Goal: Information Seeking & Learning: Learn about a topic

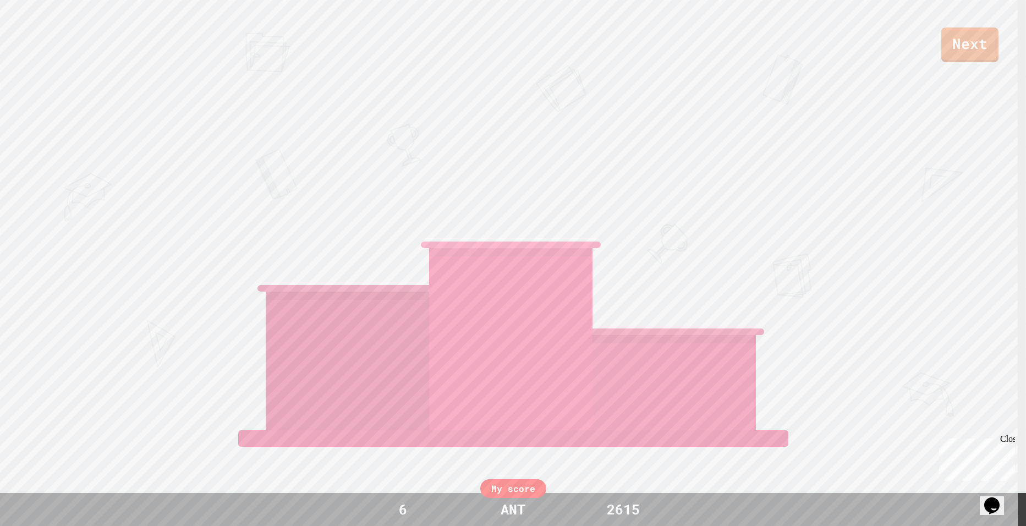
click at [510, 309] on div at bounding box center [510, 339] width 163 height 182
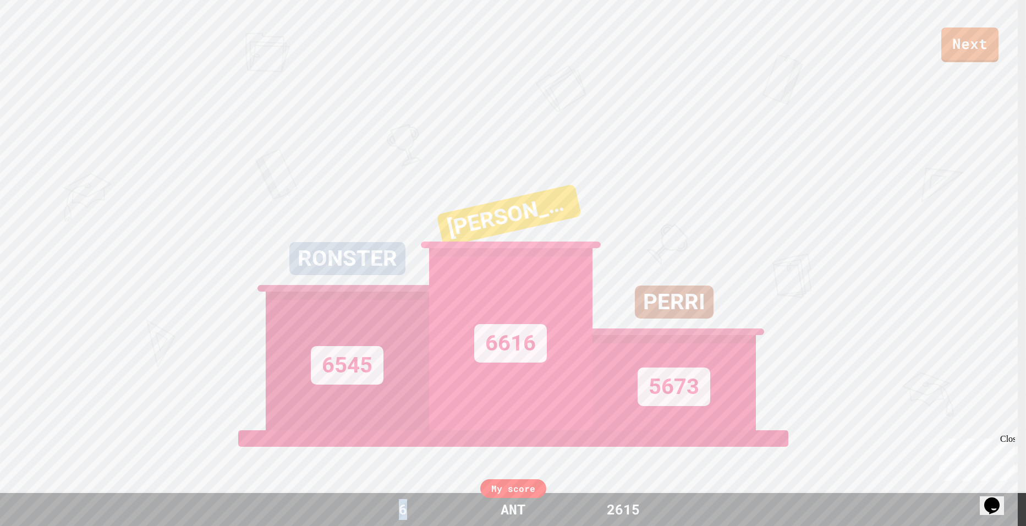
drag, startPoint x: 419, startPoint y: 514, endPoint x: 388, endPoint y: 521, distance: 31.6
click at [388, 521] on div "My score 6 ANT 2615" at bounding box center [513, 509] width 1026 height 33
drag, startPoint x: 388, startPoint y: 521, endPoint x: 442, endPoint y: 514, distance: 54.4
click at [442, 514] on div "6" at bounding box center [403, 509] width 83 height 21
click at [948, 40] on link "Next" at bounding box center [969, 43] width 52 height 36
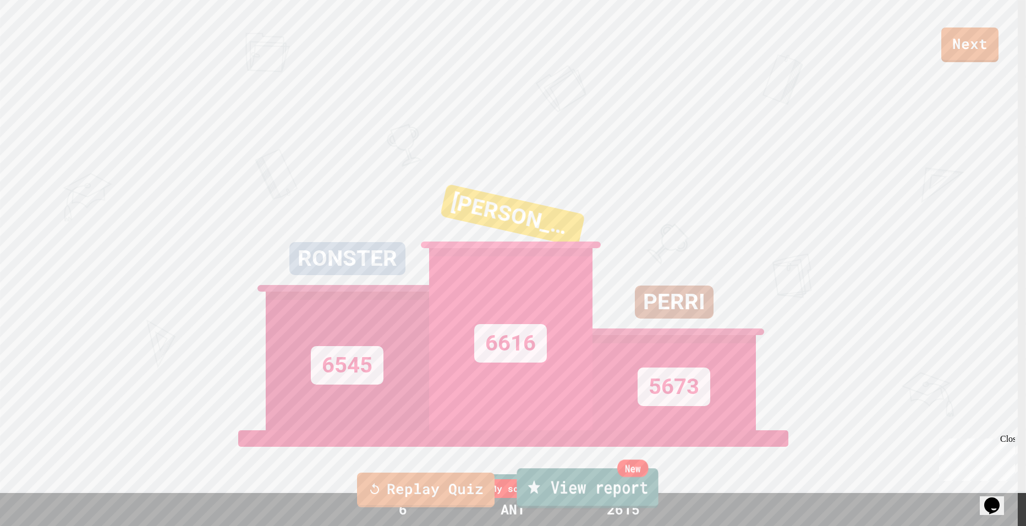
click at [557, 495] on link "New View report" at bounding box center [587, 488] width 141 height 40
drag, startPoint x: 605, startPoint y: 156, endPoint x: 611, endPoint y: 158, distance: 6.3
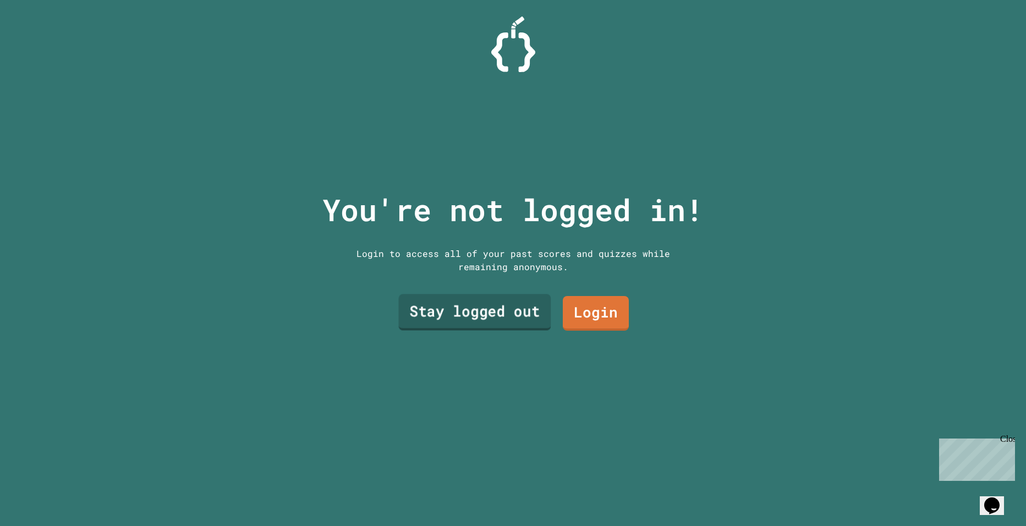
click at [481, 309] on link "Stay logged out" at bounding box center [474, 312] width 152 height 36
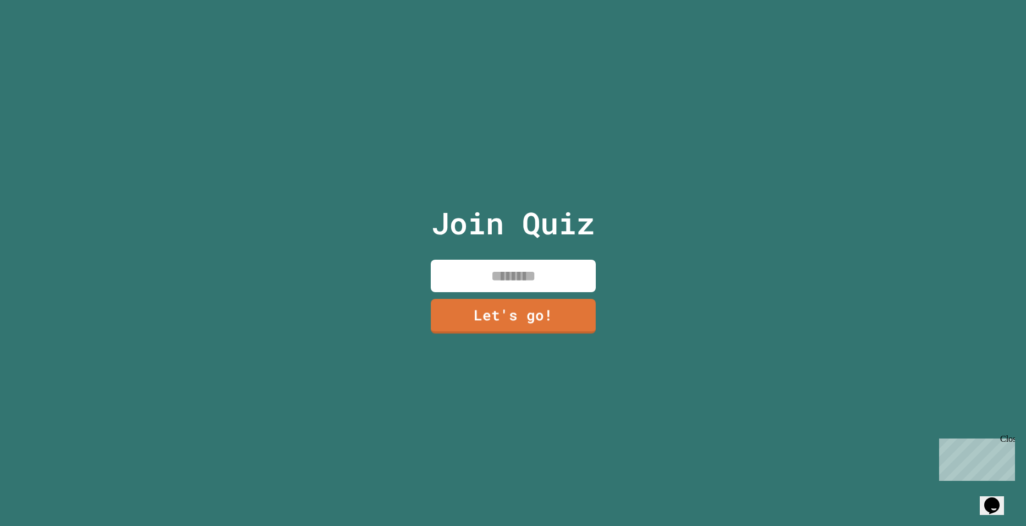
click at [516, 279] on input at bounding box center [513, 276] width 165 height 32
drag, startPoint x: 133, startPoint y: 282, endPoint x: 184, endPoint y: 289, distance: 52.2
click at [149, 291] on div "Join Quiz Let's go!" at bounding box center [513, 263] width 1026 height 526
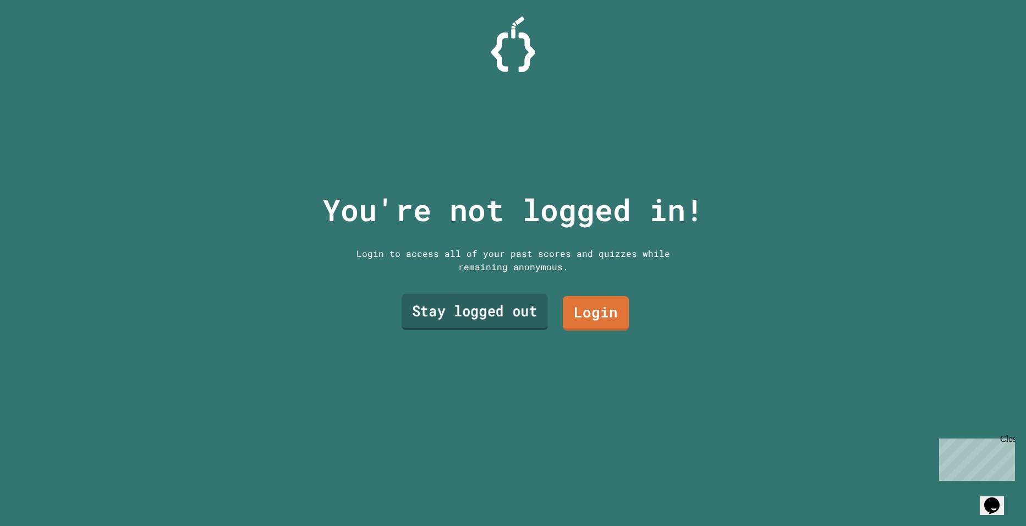
click at [424, 312] on link "Stay logged out" at bounding box center [475, 312] width 146 height 36
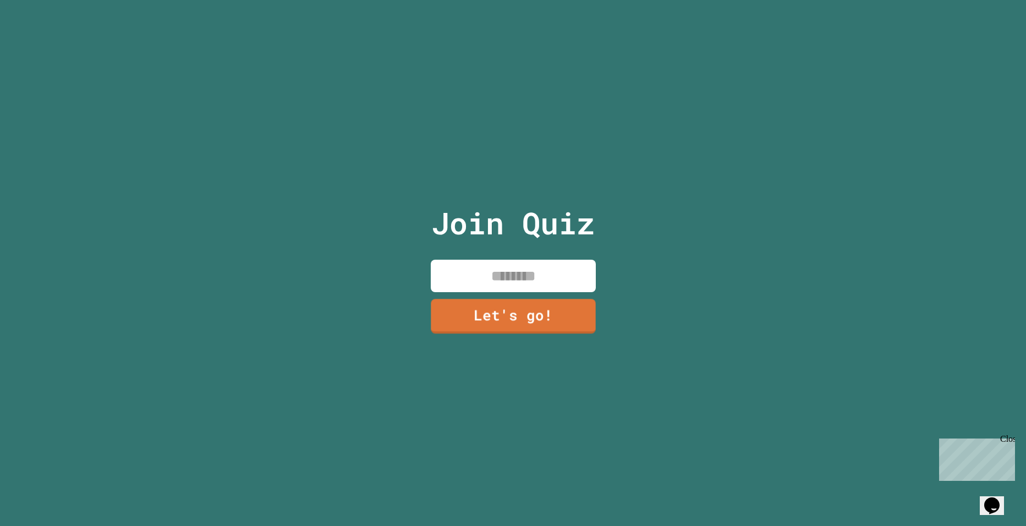
click at [458, 282] on input at bounding box center [513, 276] width 165 height 32
type input "***"
click at [487, 323] on link "Let's go!" at bounding box center [513, 315] width 167 height 35
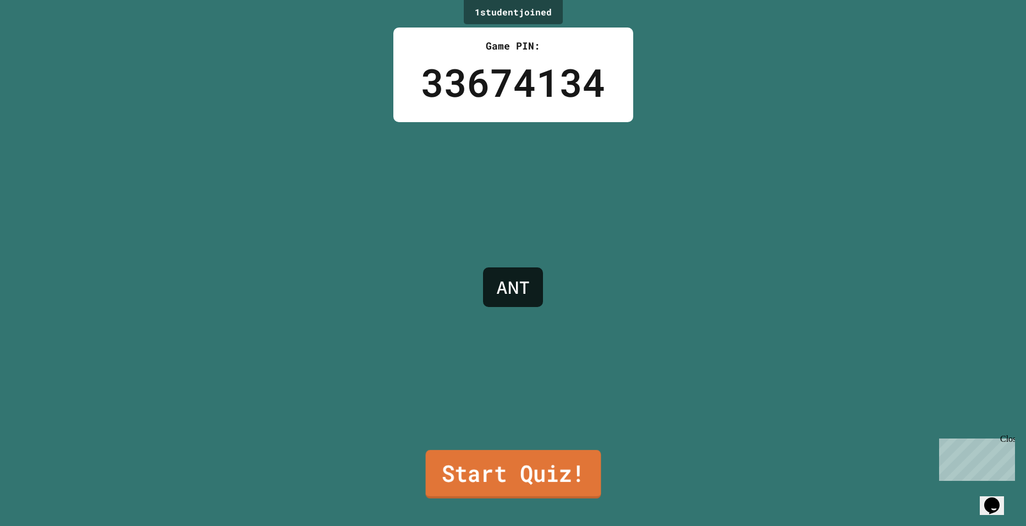
click at [533, 458] on link "Start Quiz!" at bounding box center [512, 474] width 175 height 48
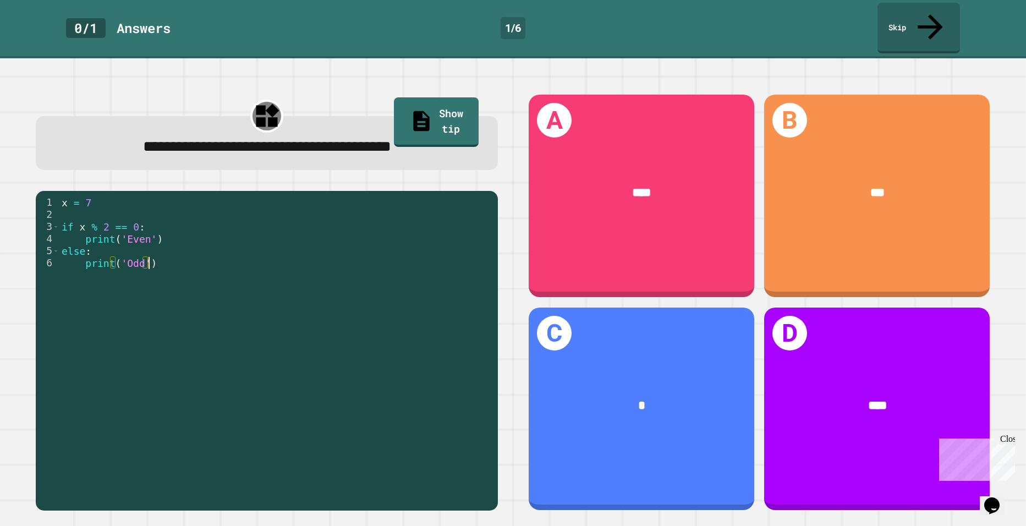
click at [235, 250] on div "x = 7 if x % 2 == 0 : print ( 'Even' ) else : print ( 'Odd' )" at bounding box center [275, 359] width 432 height 327
click at [144, 234] on div "x = 7 if x % 2 == 0 : print ( 'Even' ) else : print ( 'Odd' )" at bounding box center [275, 359] width 432 height 327
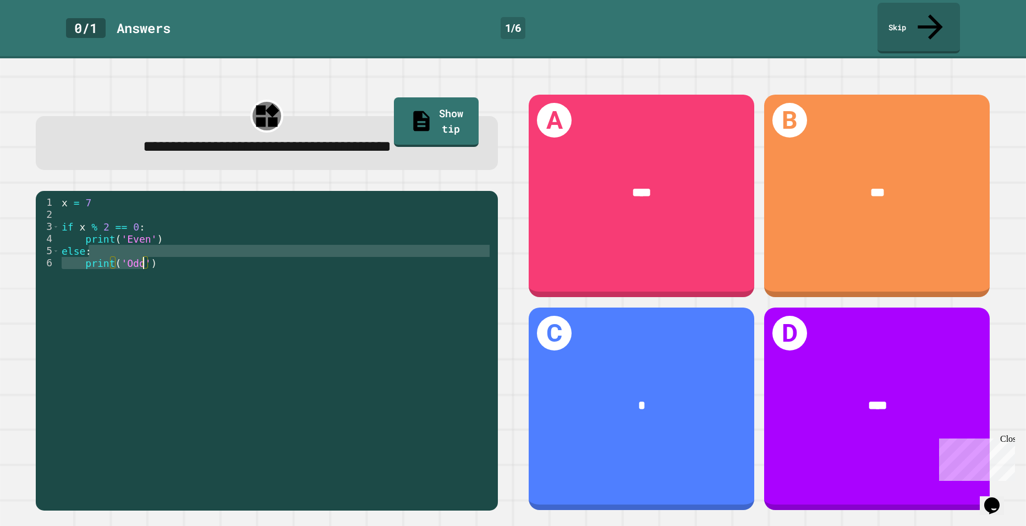
click at [146, 238] on div "x = 7 if x % 2 == 0 : print ( 'Even' ) else : print ( 'Odd' )" at bounding box center [275, 359] width 432 height 327
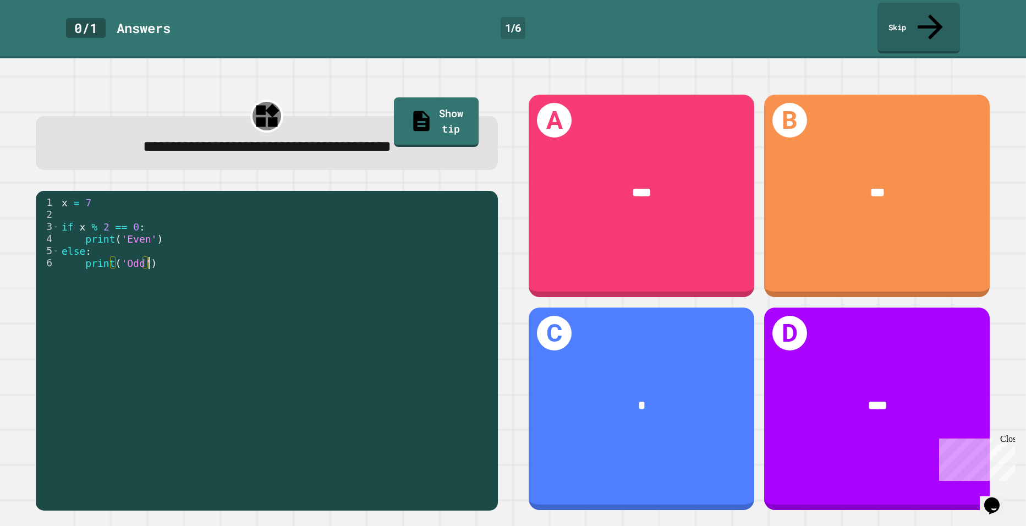
type textarea "**********"
click at [136, 196] on div "x = 7 if x % 2 == 0 : print ( 'Even' ) else : print ( 'Odd' )" at bounding box center [275, 359] width 432 height 327
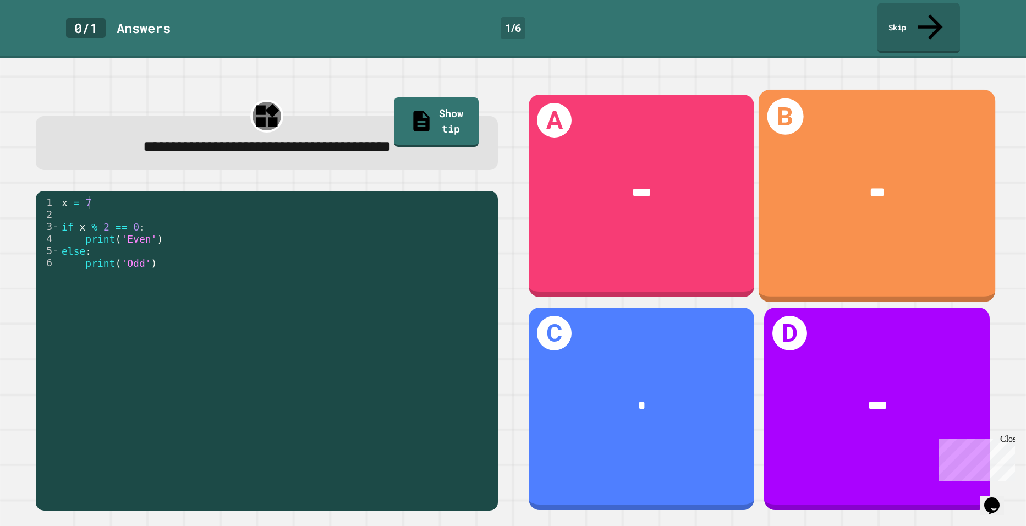
click at [796, 218] on div "B ***" at bounding box center [877, 196] width 237 height 213
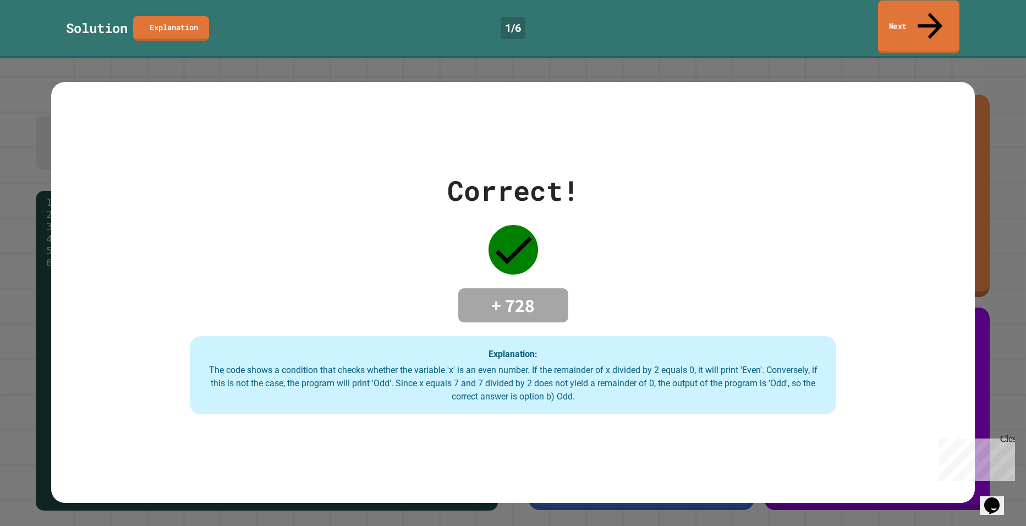
click at [927, 19] on link "Next" at bounding box center [918, 27] width 81 height 53
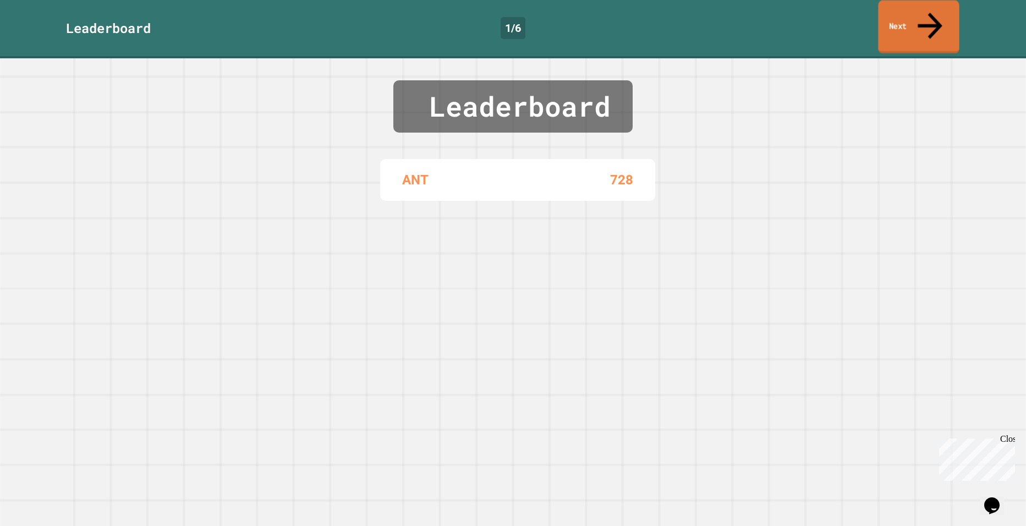
click at [935, 24] on link "Next" at bounding box center [918, 27] width 81 height 53
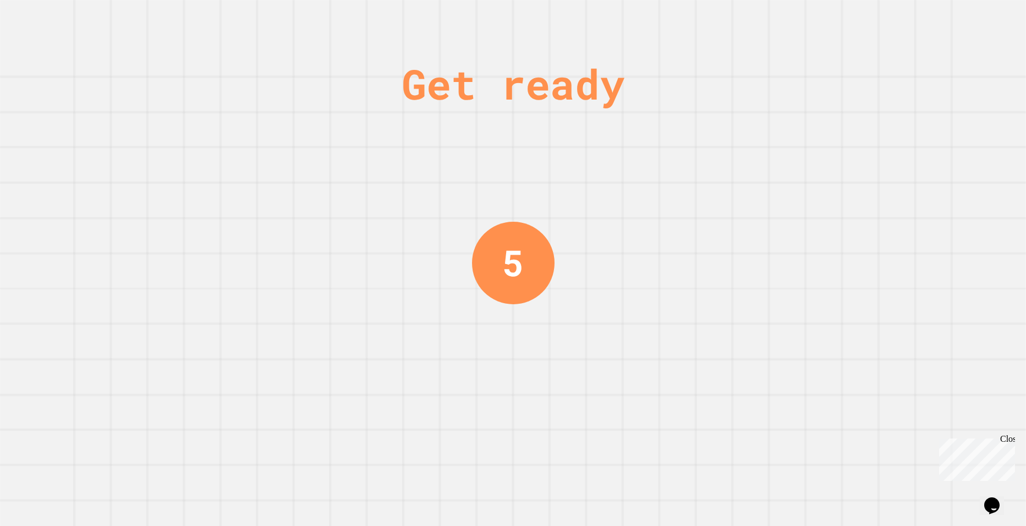
click at [926, 33] on div "Get ready 5" at bounding box center [513, 263] width 1026 height 526
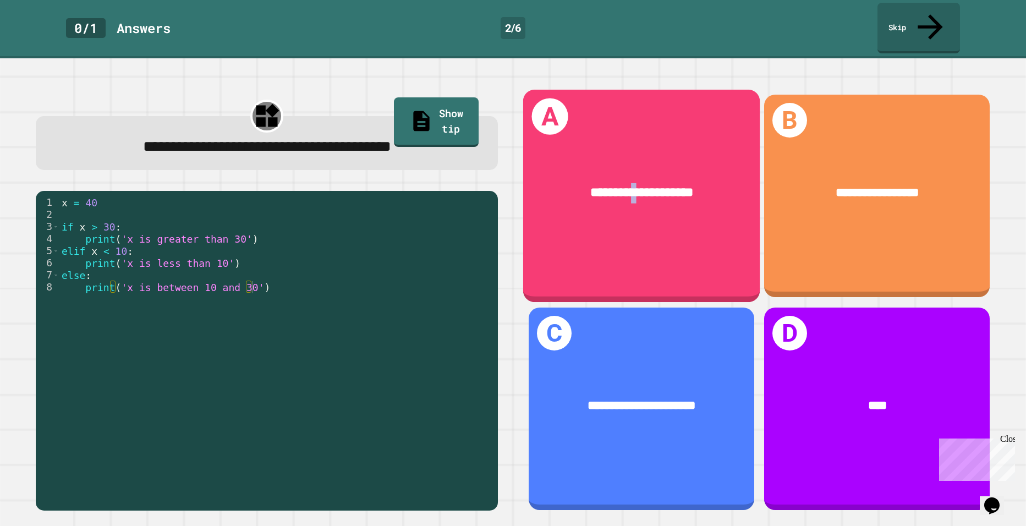
drag, startPoint x: 623, startPoint y: 219, endPoint x: 617, endPoint y: 218, distance: 5.5
click at [617, 218] on div "**********" at bounding box center [641, 196] width 237 height 213
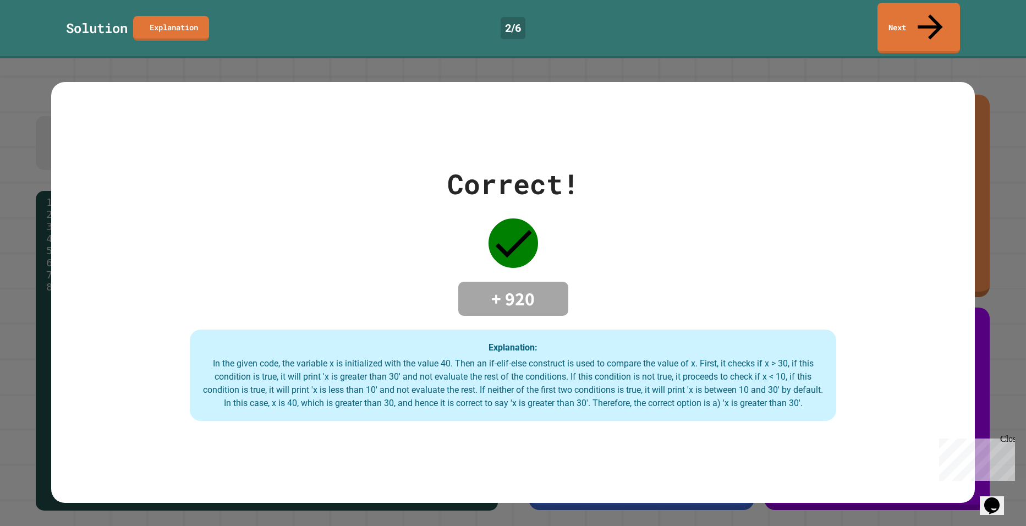
click at [502, 249] on div at bounding box center [513, 243] width 55 height 55
drag, startPoint x: 938, startPoint y: 10, endPoint x: 945, endPoint y: 17, distance: 9.7
click at [937, 10] on link "Next" at bounding box center [919, 26] width 78 height 53
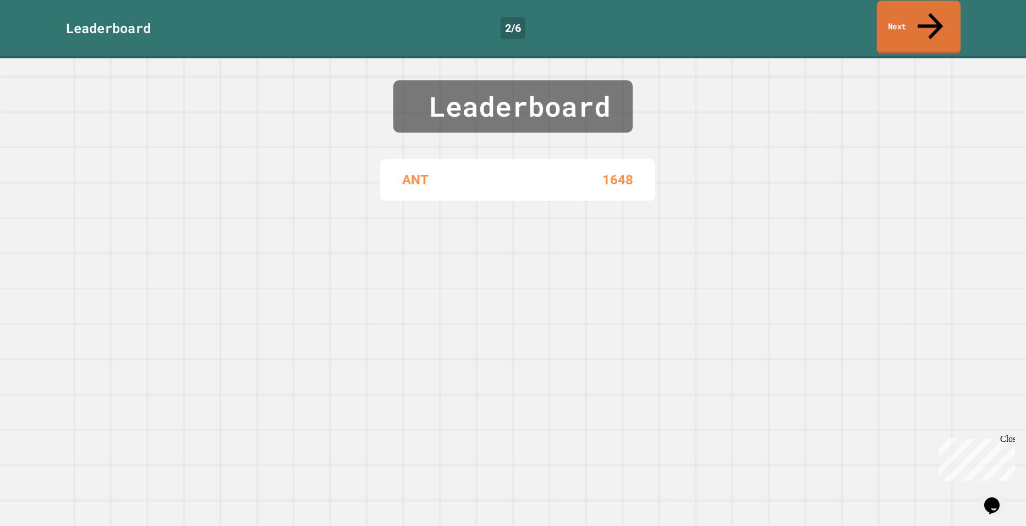
click at [896, 15] on link "Next" at bounding box center [919, 27] width 84 height 53
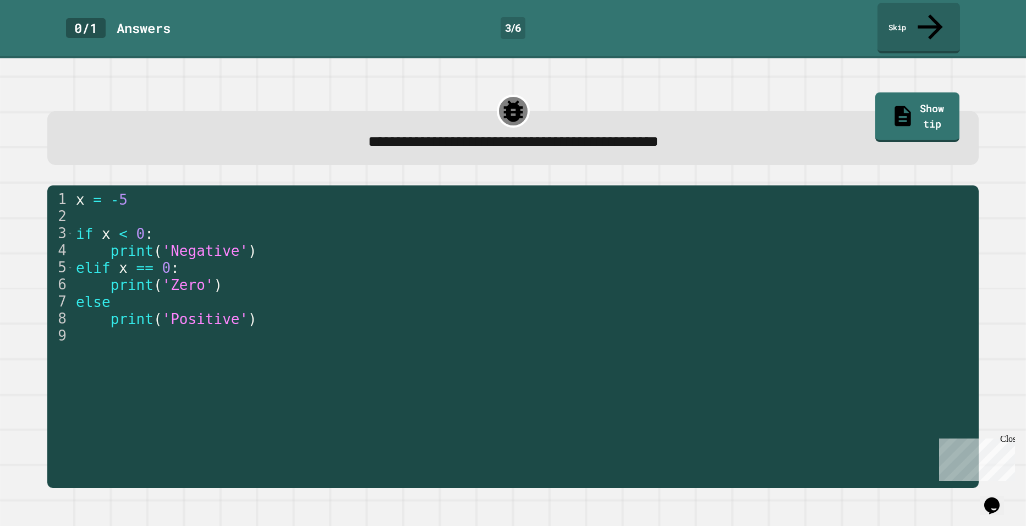
drag, startPoint x: 76, startPoint y: 213, endPoint x: 12, endPoint y: 305, distance: 111.7
drag, startPoint x: 12, startPoint y: 305, endPoint x: 43, endPoint y: 373, distance: 75.1
click at [43, 373] on div "1 2 3 4 5 6 7 8 9 x = - 5 if x < 0 : print ( 'Negative' ) elif x == 0 : print (…" at bounding box center [513, 336] width 952 height 323
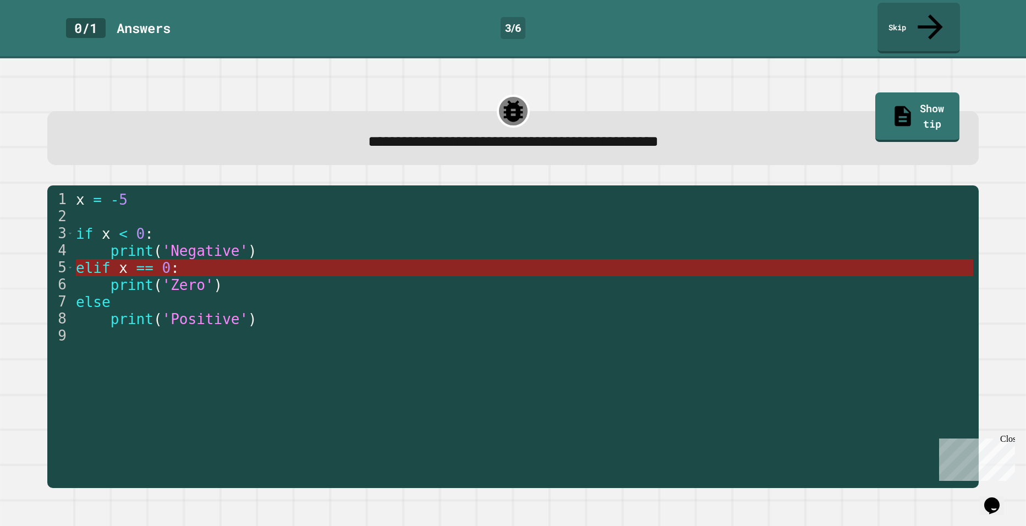
click at [90, 260] on span "elif" at bounding box center [93, 268] width 35 height 17
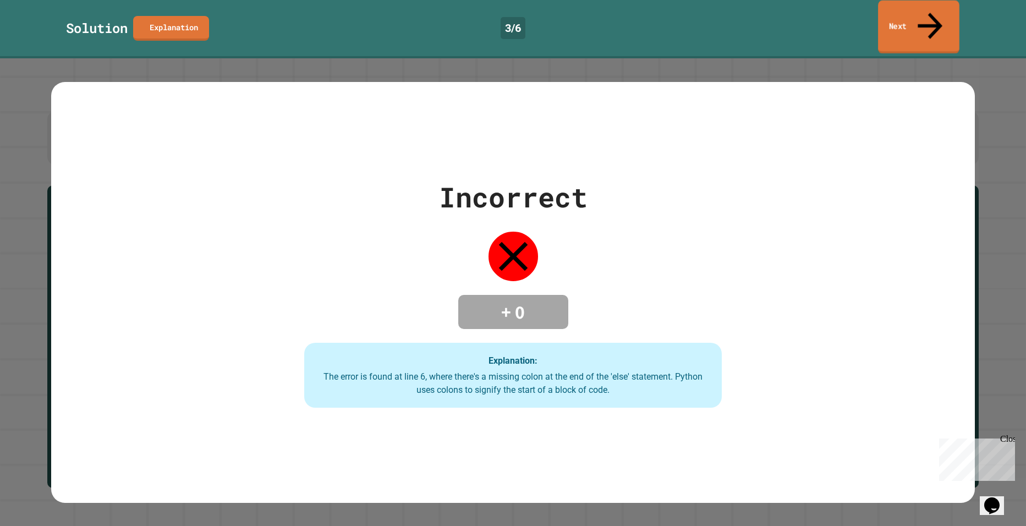
click at [937, 8] on link "Next" at bounding box center [918, 27] width 81 height 53
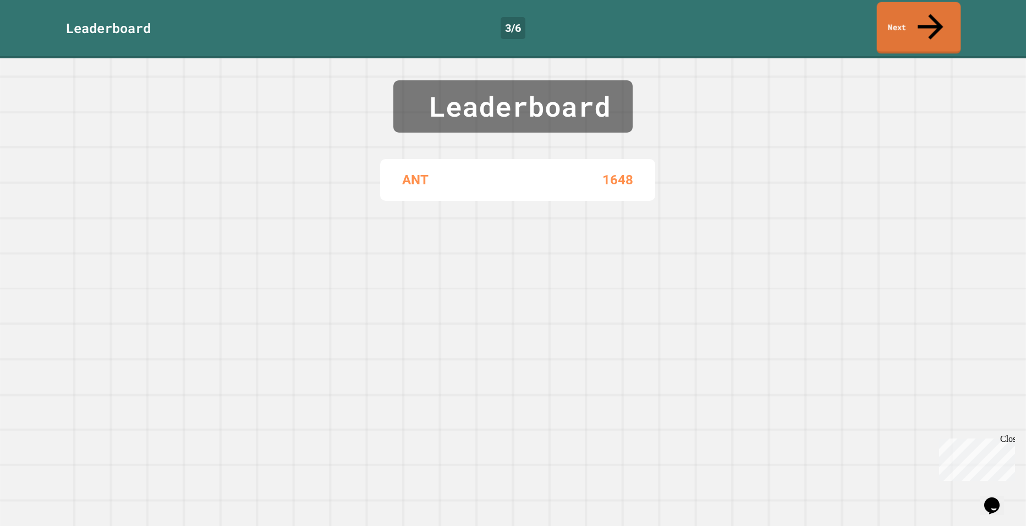
click at [922, 58] on div "Leaderboard ANT 1648" at bounding box center [513, 292] width 1026 height 468
drag, startPoint x: 915, startPoint y: 23, endPoint x: 909, endPoint y: 26, distance: 7.2
click at [913, 26] on link "Next" at bounding box center [918, 26] width 75 height 53
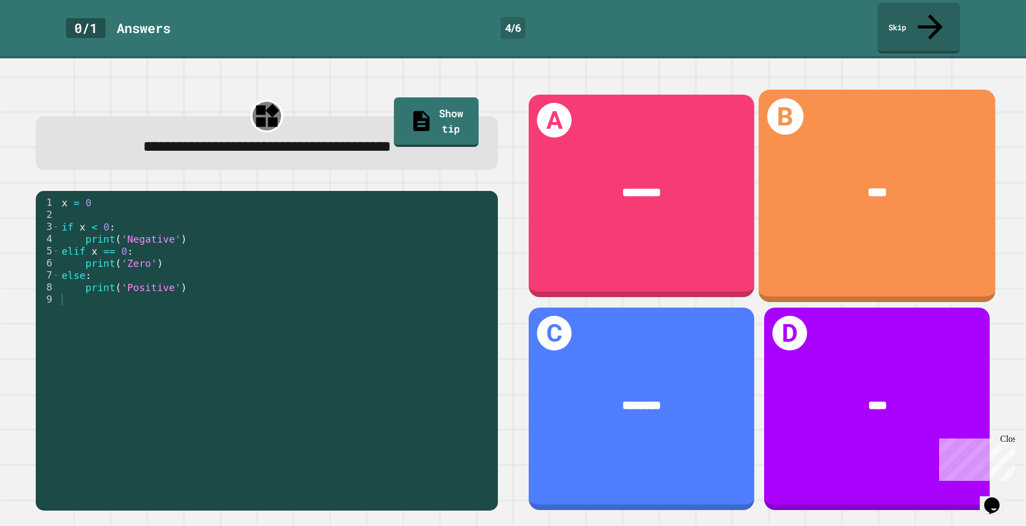
click at [915, 205] on div "****" at bounding box center [877, 193] width 237 height 72
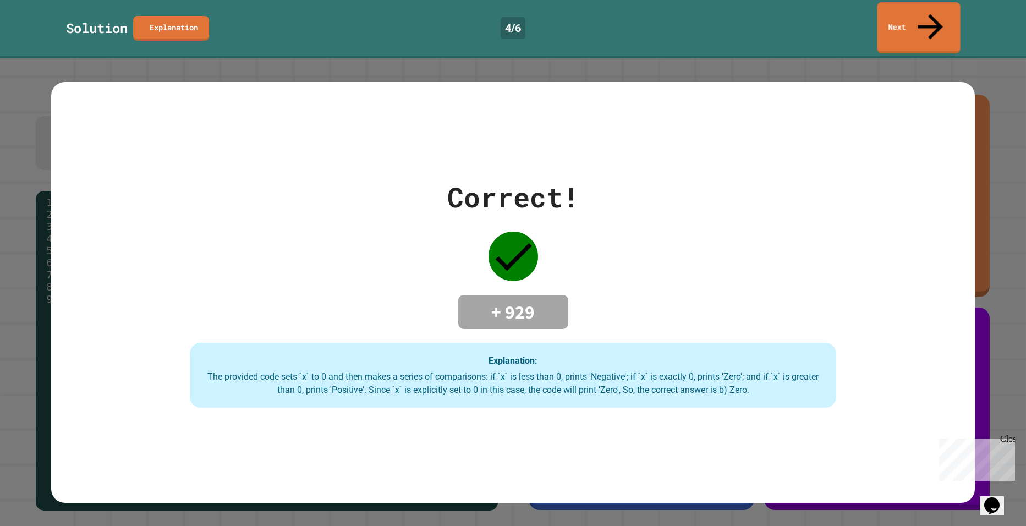
click at [901, 23] on link "Next" at bounding box center [918, 27] width 83 height 51
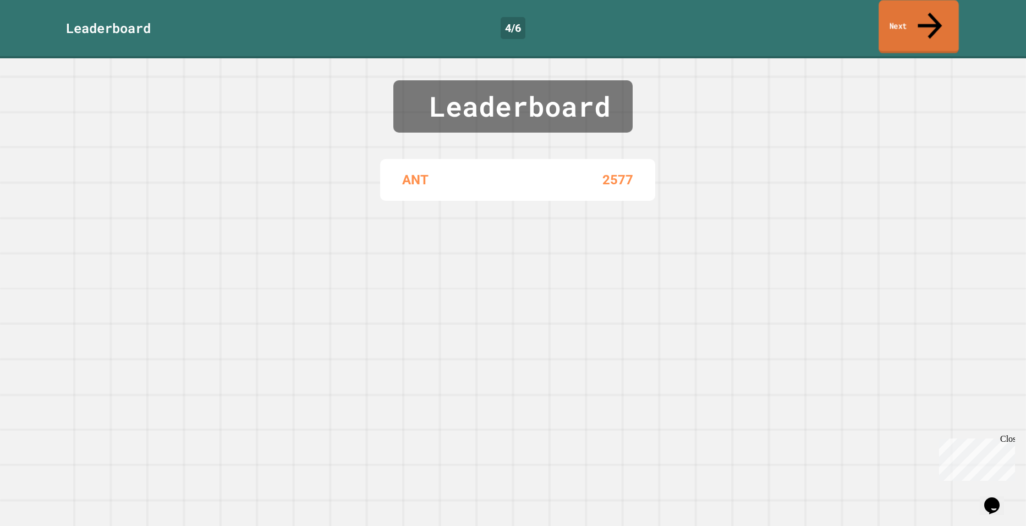
click at [935, 13] on icon at bounding box center [929, 25] width 36 height 39
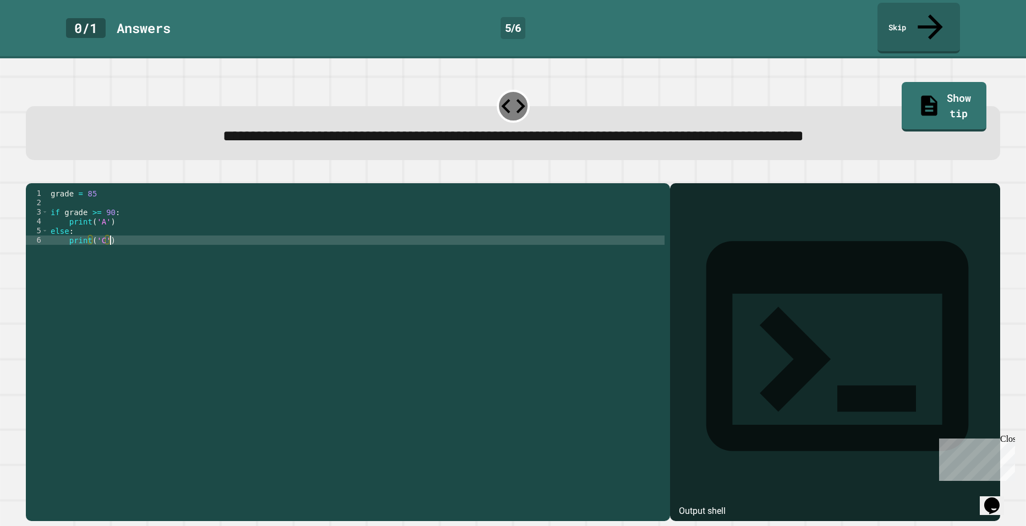
click at [469, 232] on div "grade = 85 if grade >= 90 : print ( 'A' ) else : print ( 'C' )" at bounding box center [356, 352] width 616 height 327
click at [99, 208] on div "grade = 85 if grade >= 90 : print ( 'A' ) else : print ( 'C' )" at bounding box center [356, 352] width 616 height 327
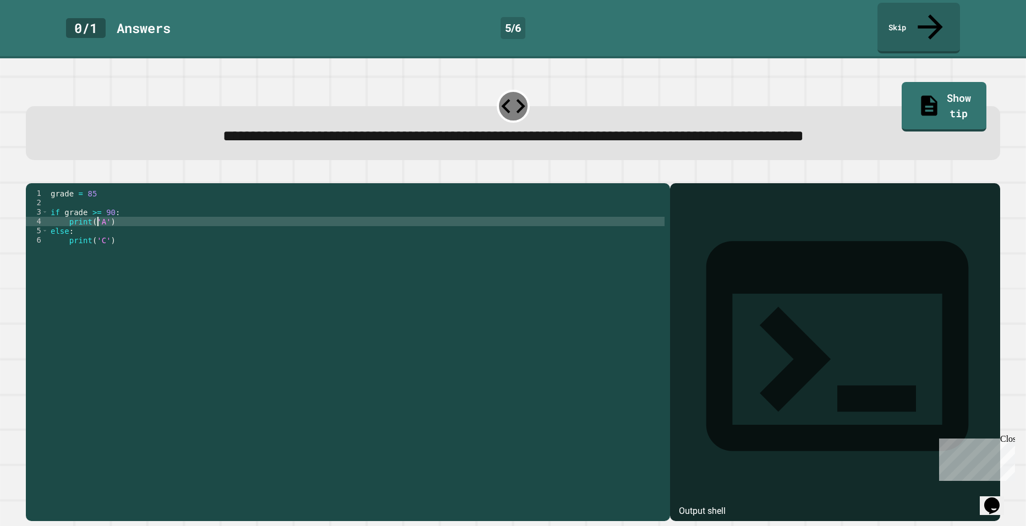
click at [125, 206] on div "grade = 85 if grade >= 90 : print ( 'A' ) else : print ( 'C' )" at bounding box center [356, 352] width 616 height 327
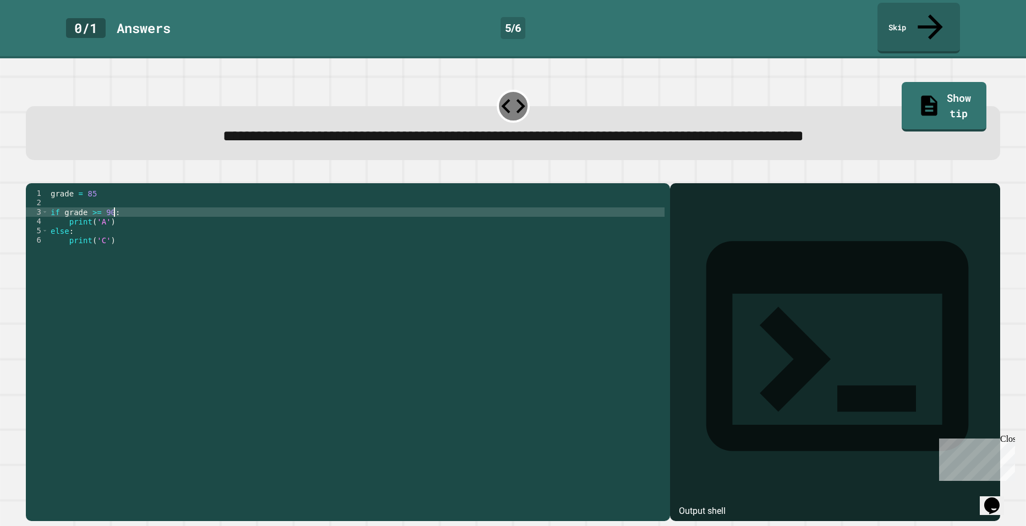
click at [131, 213] on div "grade = 85 if grade >= 90 : print ( 'A' ) else : print ( 'C' )" at bounding box center [356, 352] width 616 height 327
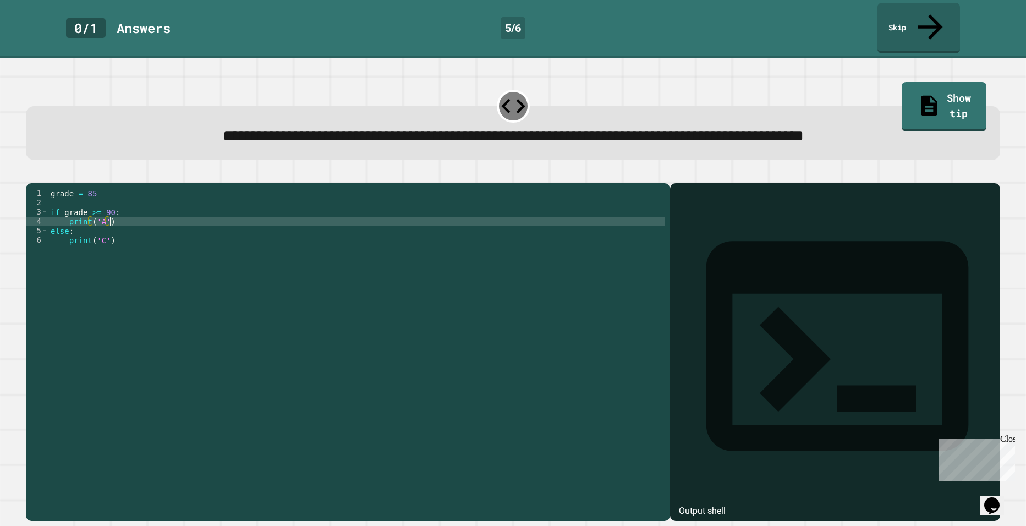
type textarea "**********"
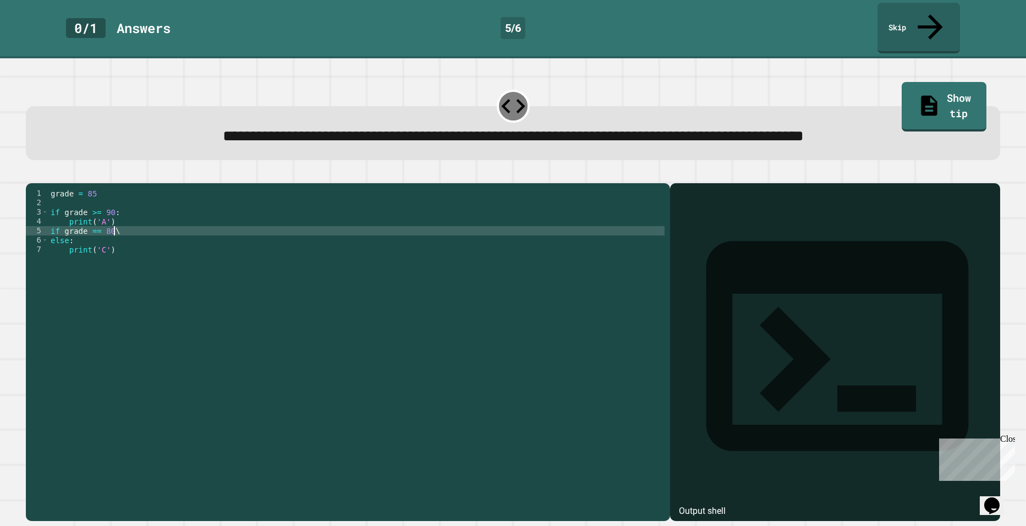
scroll to position [0, 4]
type textarea "**********"
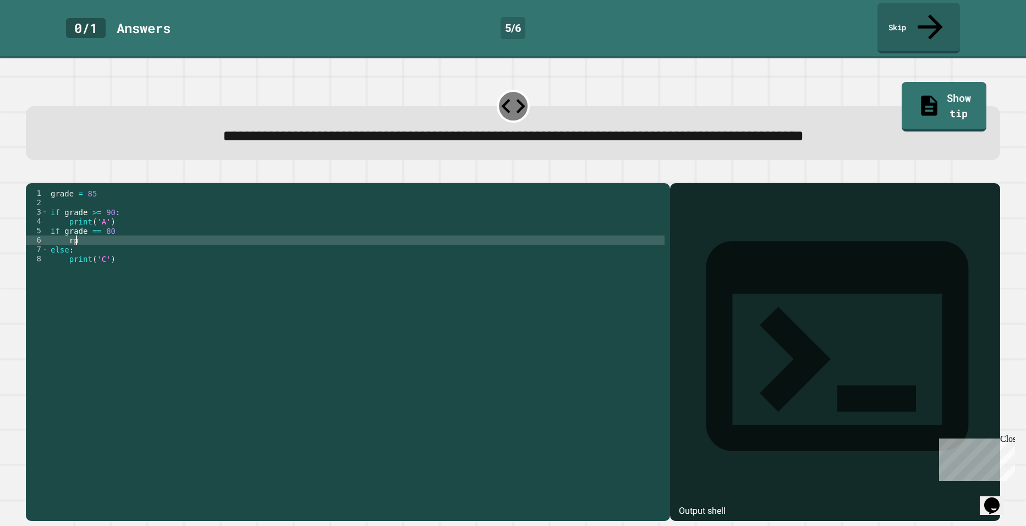
type textarea "*"
drag, startPoint x: 208, startPoint y: 261, endPoint x: 215, endPoint y: 258, distance: 7.4
click at [209, 261] on div "grade = 85 if grade >= 90 : print ( 'A' ) if grade == 80 print ( 'B' ) else : p…" at bounding box center [356, 352] width 616 height 327
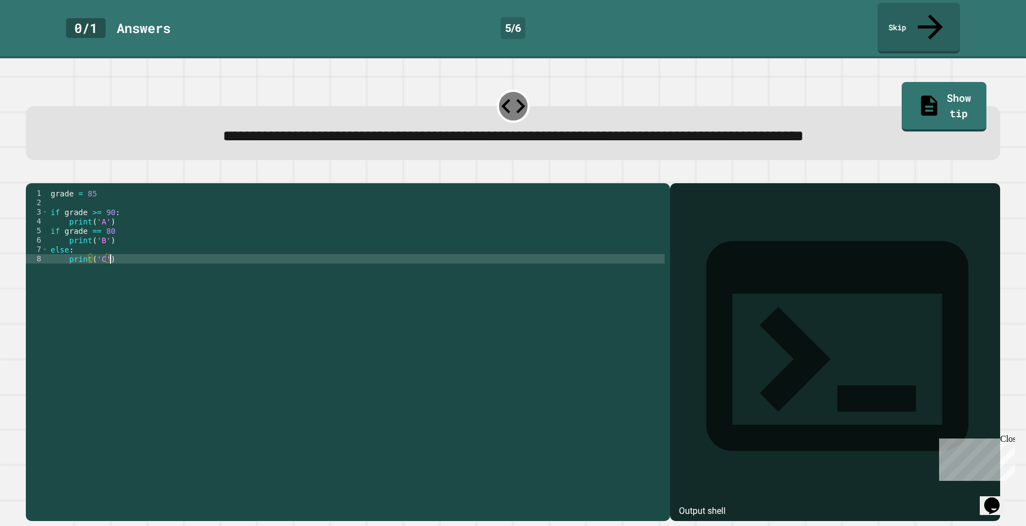
click at [164, 331] on div "grade = 85 if grade >= 90 : print ( 'A' ) if grade == 80 print ( 'B' ) else : p…" at bounding box center [356, 352] width 616 height 327
click at [116, 211] on div "grade = 85 if grade >= 90 : print ( 'A' ) if grade == 80 print ( 'B' ) else : p…" at bounding box center [356, 352] width 616 height 327
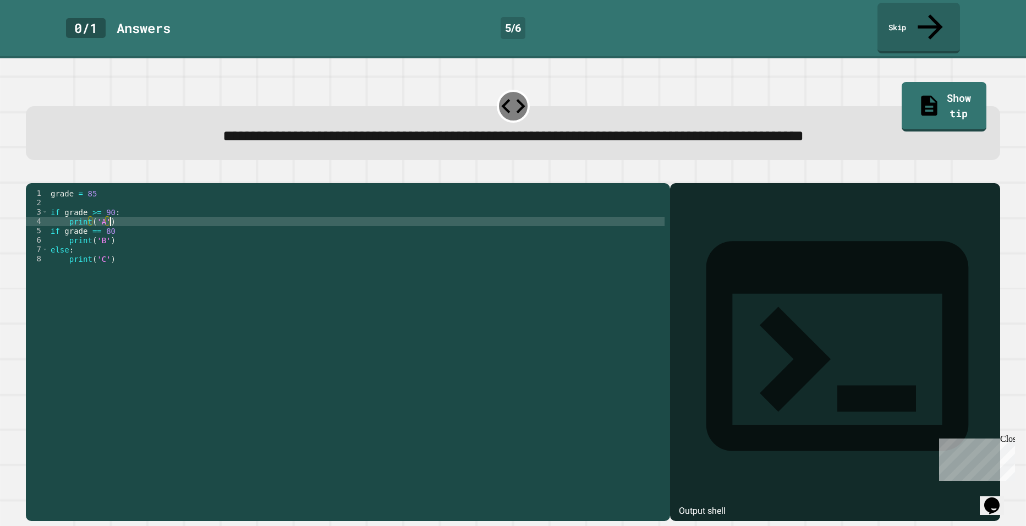
type textarea "**********"
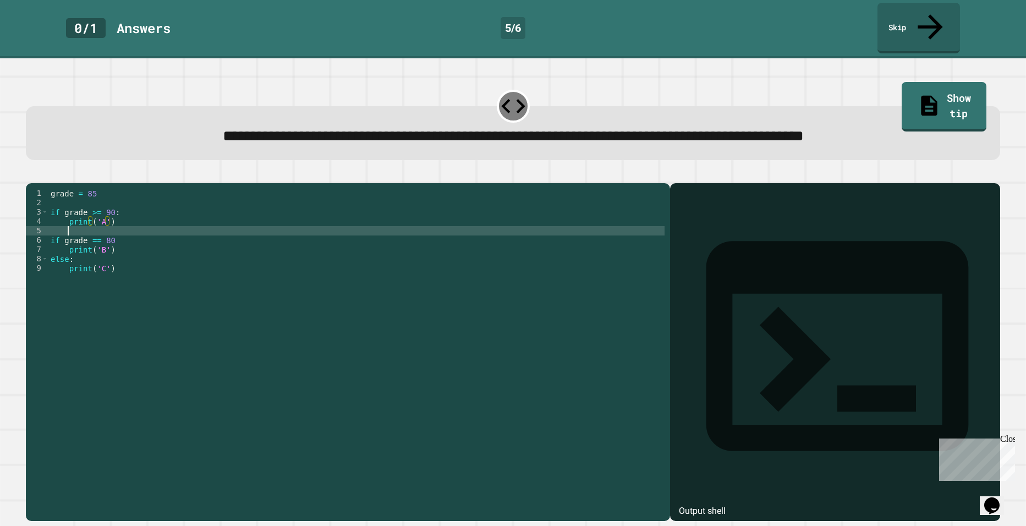
scroll to position [0, 1]
click at [134, 329] on div "grade = 85 if grade >= 90 : print ( 'A' ) if grade == 80 print ( 'B' ) else : p…" at bounding box center [356, 352] width 616 height 327
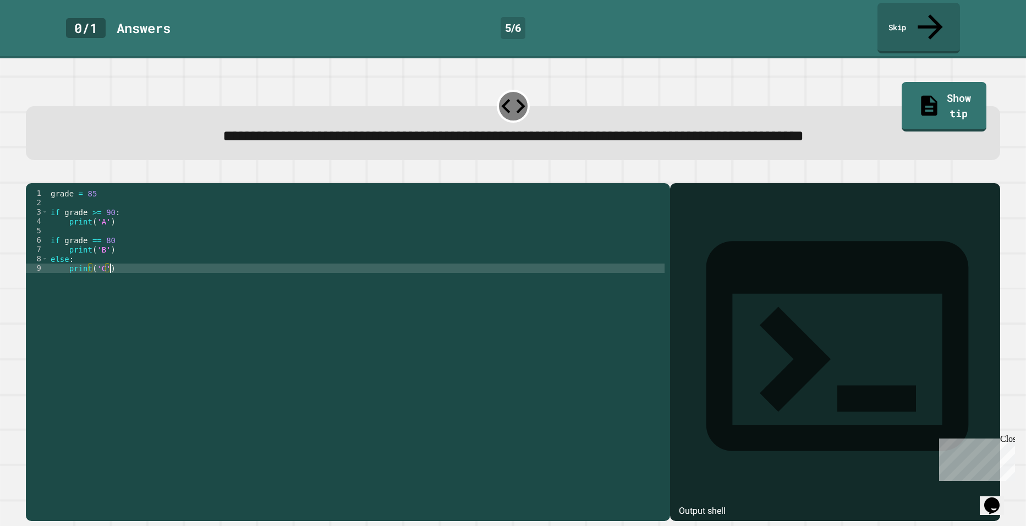
click at [132, 238] on div "grade = 85 if grade >= 90 : print ( 'A' ) if grade == 80 print ( 'B' ) else : p…" at bounding box center [356, 352] width 616 height 327
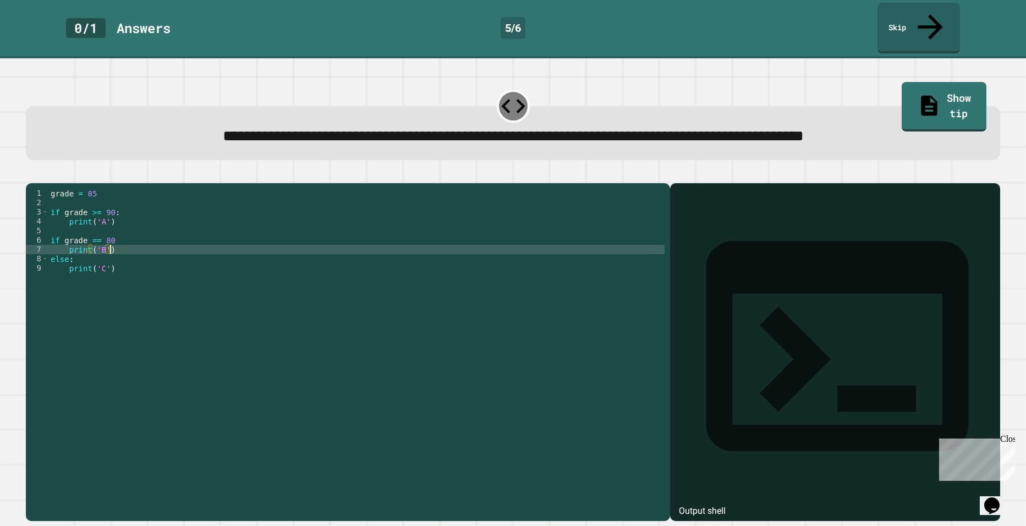
click at [97, 343] on div "grade = 85 if grade >= 90 : print ( 'A' ) if grade == 80 print ( 'B' ) else : p…" at bounding box center [356, 352] width 616 height 327
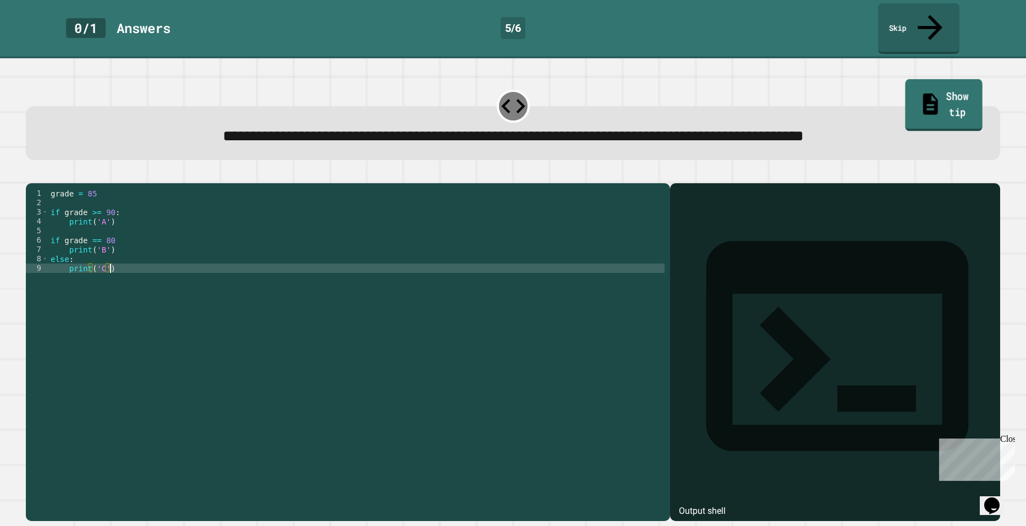
type textarea "**********"
click at [911, 79] on link "Show tip" at bounding box center [943, 105] width 77 height 52
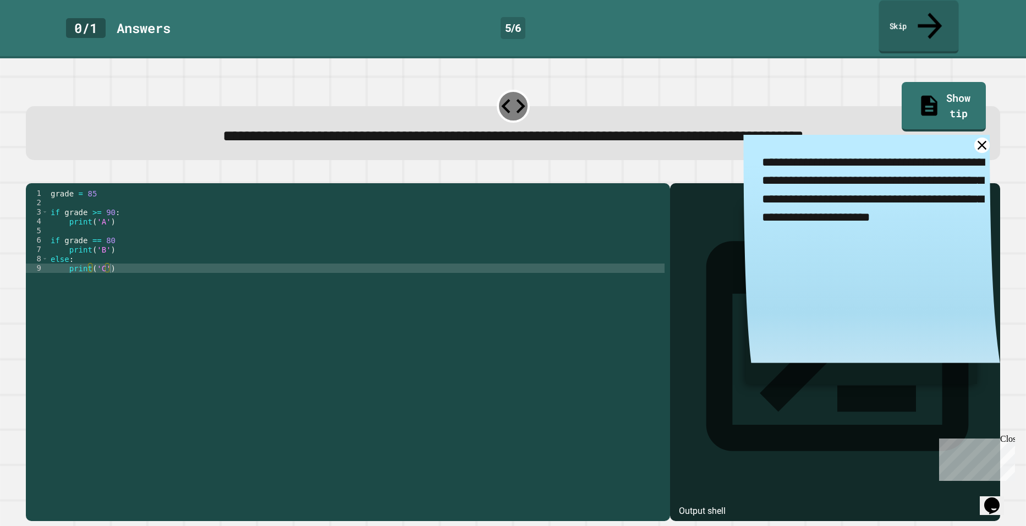
click at [927, 18] on icon at bounding box center [929, 25] width 36 height 39
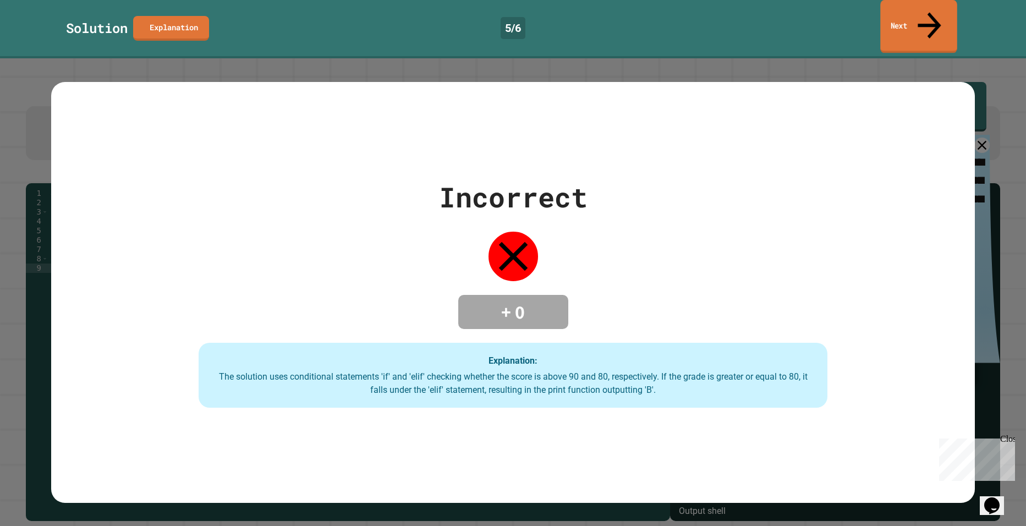
click at [896, 12] on link "Next" at bounding box center [918, 26] width 76 height 53
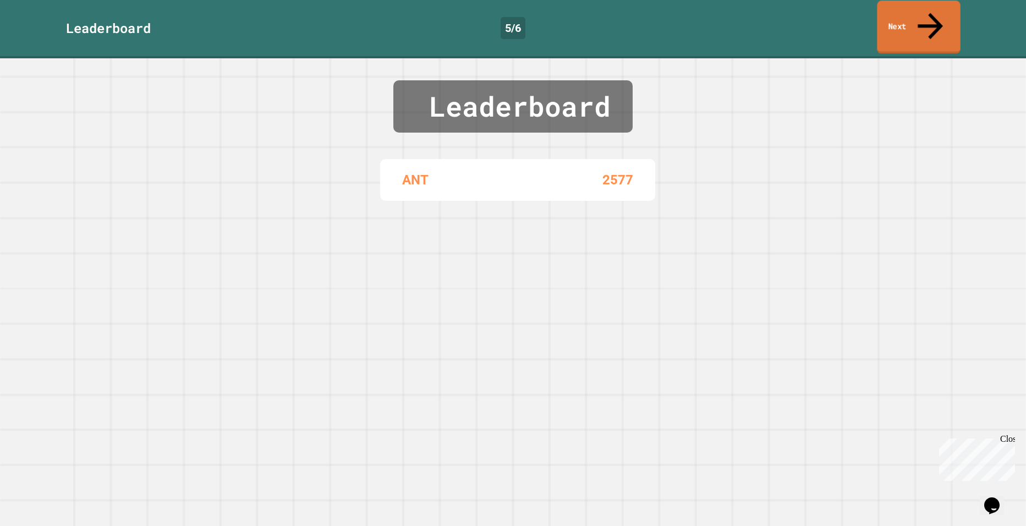
click at [890, 17] on link "Next" at bounding box center [918, 27] width 83 height 53
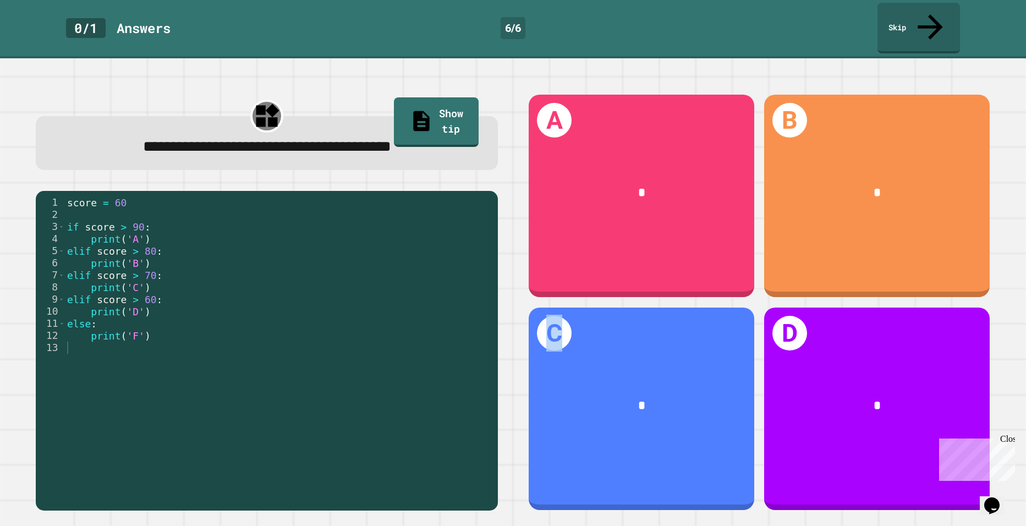
drag, startPoint x: 617, startPoint y: 344, endPoint x: 1011, endPoint y: 222, distance: 412.5
click at [1011, 222] on div "**********" at bounding box center [513, 292] width 1026 height 468
drag, startPoint x: 1011, startPoint y: 222, endPoint x: 978, endPoint y: 295, distance: 80.8
click at [978, 303] on div "D *" at bounding box center [876, 409] width 235 height 213
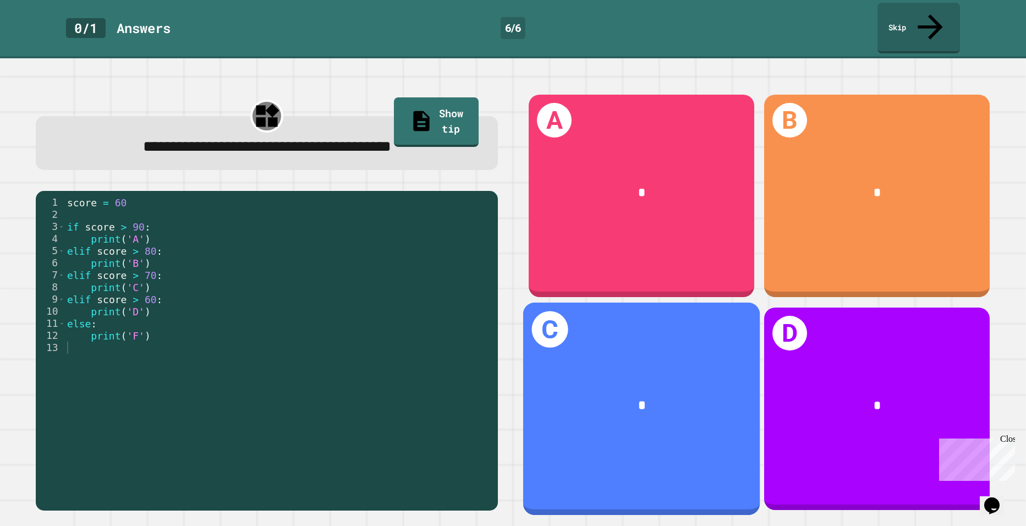
click at [682, 370] on div "*" at bounding box center [641, 406] width 237 height 72
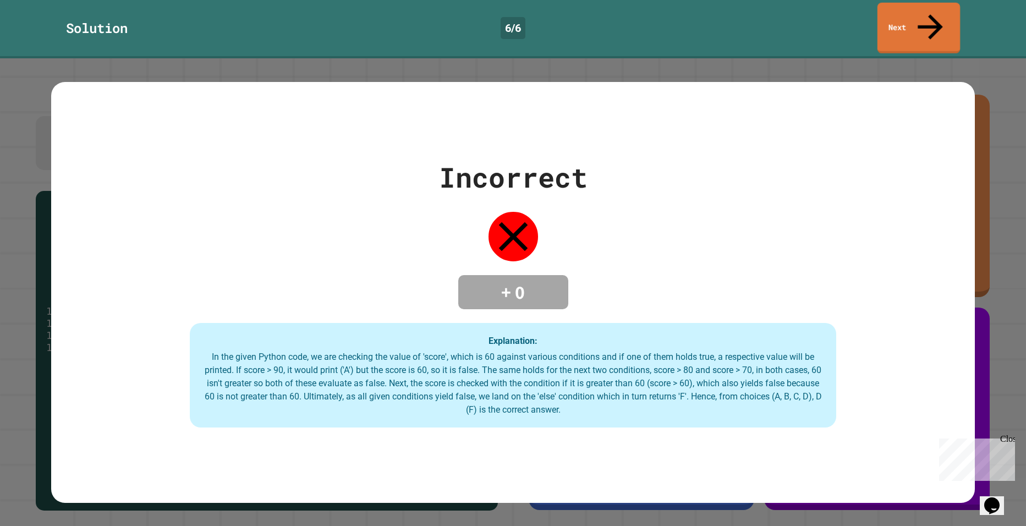
click at [914, 15] on link "Next" at bounding box center [918, 28] width 83 height 51
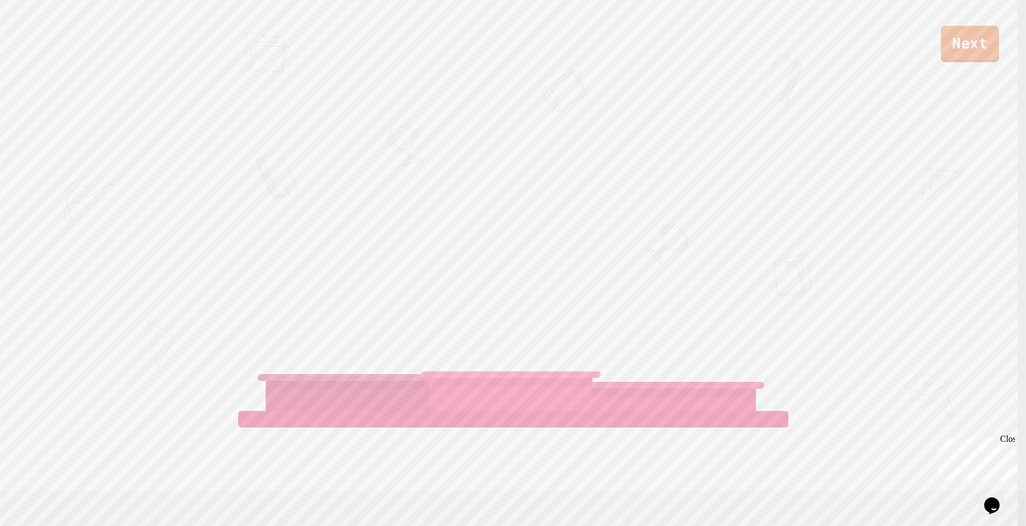
click at [970, 48] on link "Next" at bounding box center [970, 44] width 58 height 36
